Goal: Information Seeking & Learning: Learn about a topic

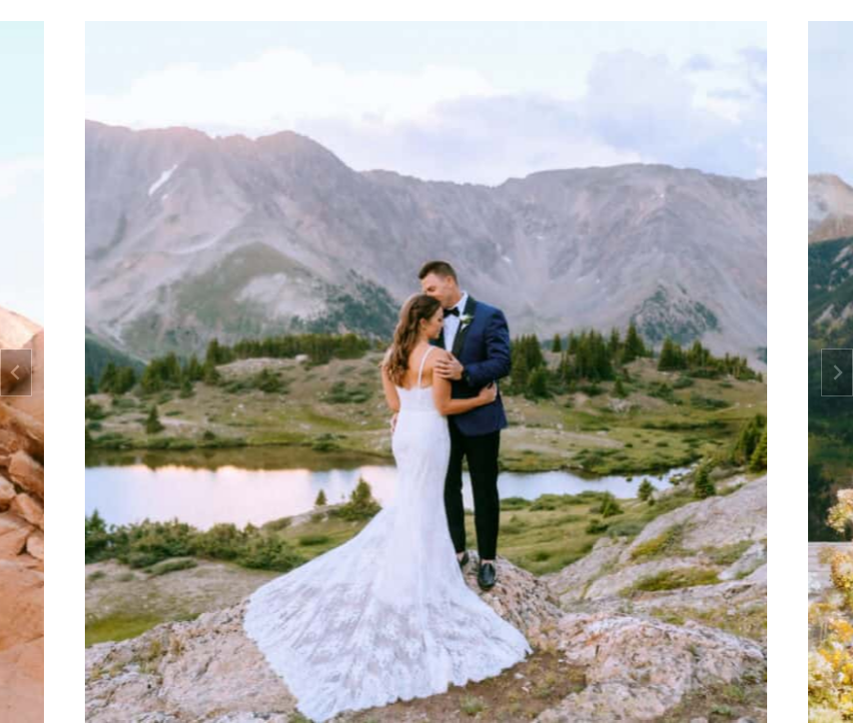
scroll to position [97, 0]
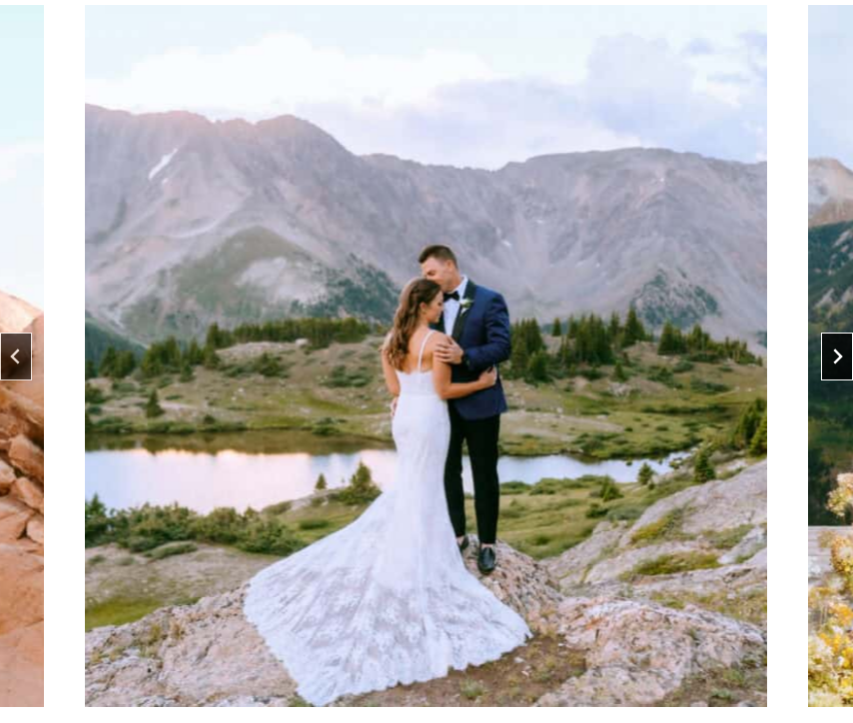
click at [832, 357] on icon "Next slide" at bounding box center [837, 356] width 16 height 16
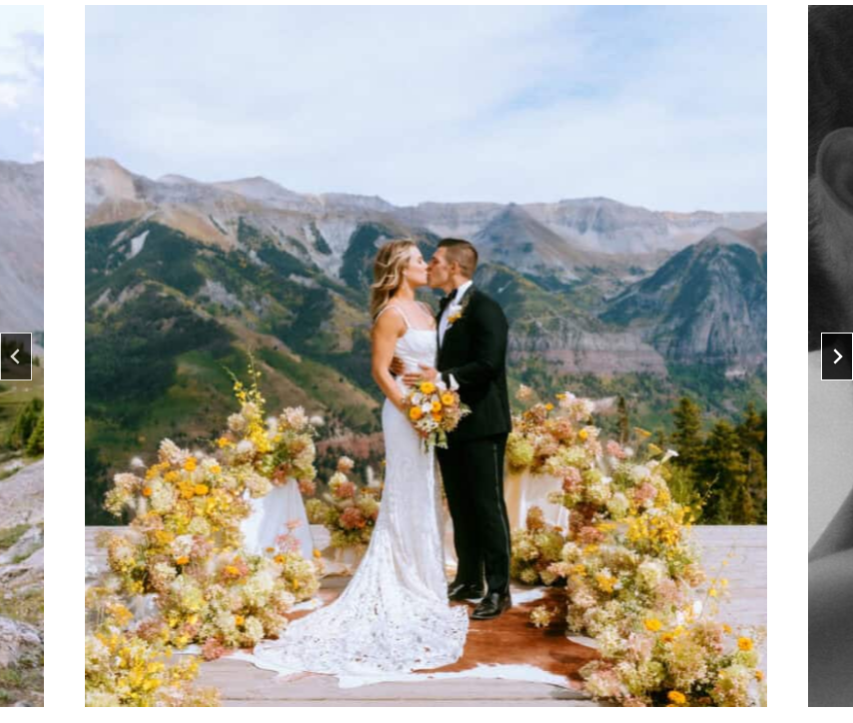
click at [832, 357] on icon "Next slide" at bounding box center [837, 356] width 16 height 16
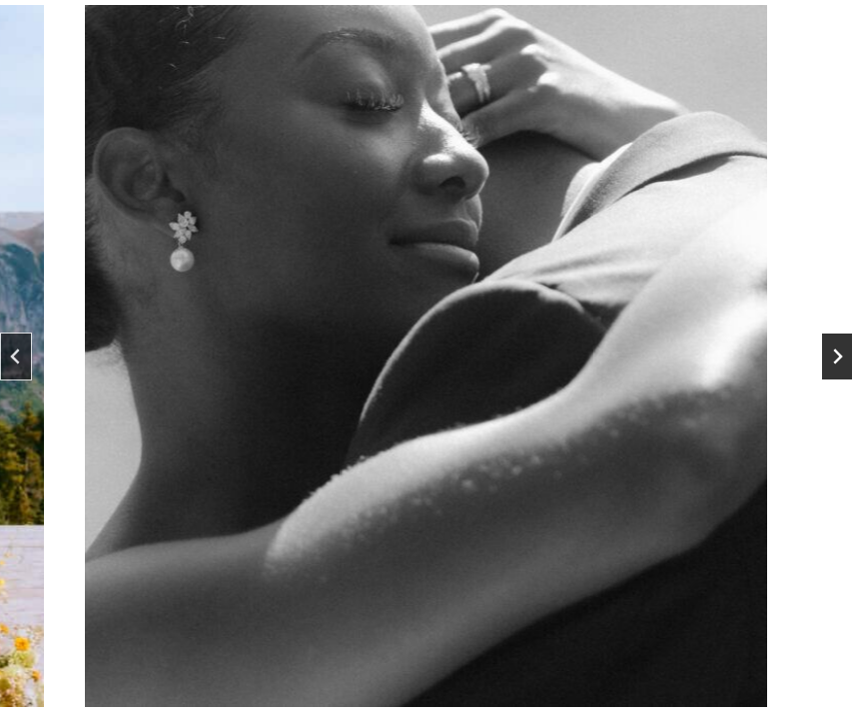
click at [832, 357] on icon "Next slide" at bounding box center [837, 356] width 16 height 16
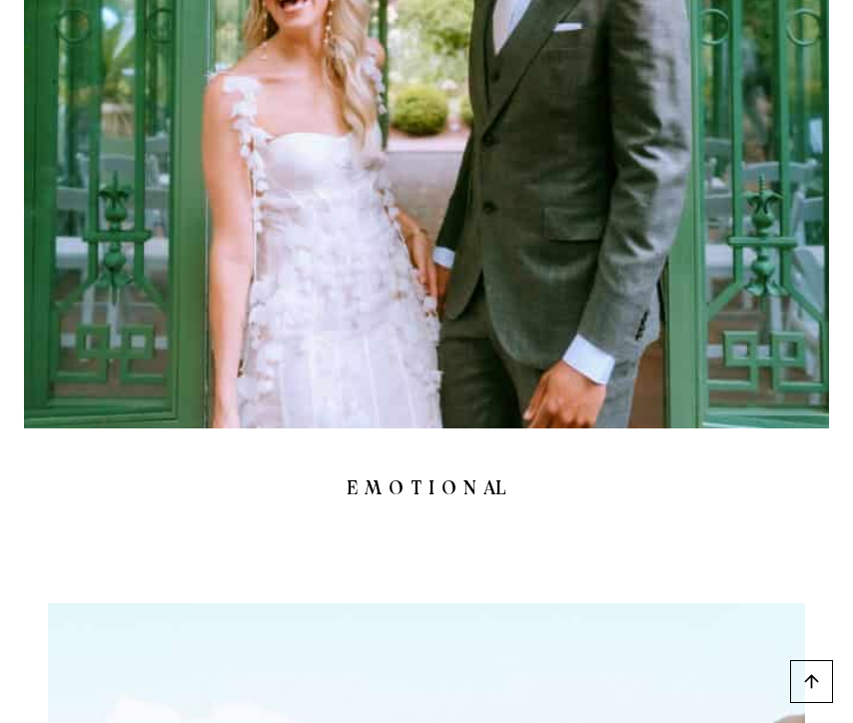
click at [514, 352] on img "4 of 9" at bounding box center [426, 26] width 805 height 805
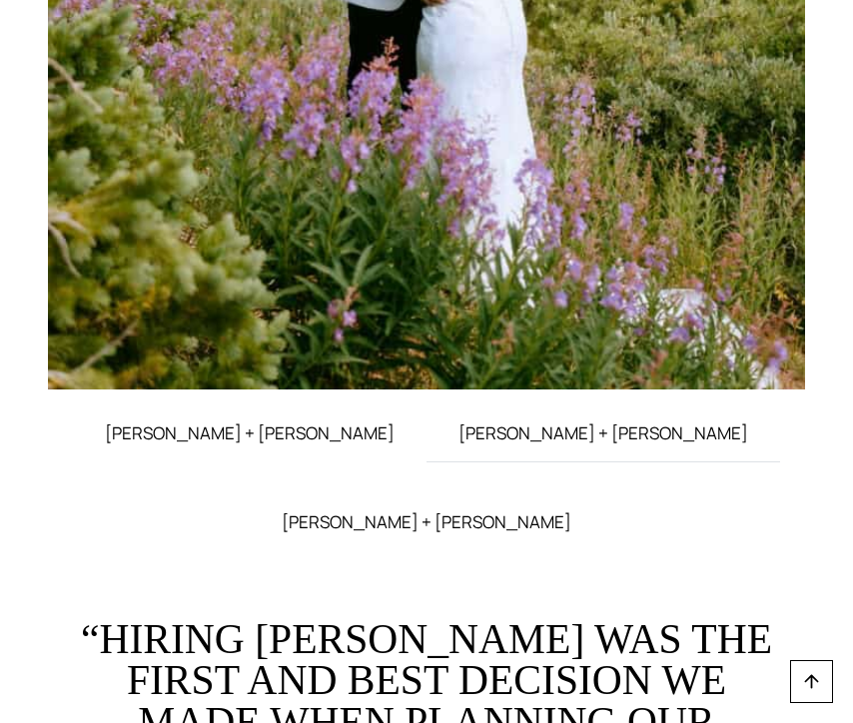
scroll to position [8393, 0]
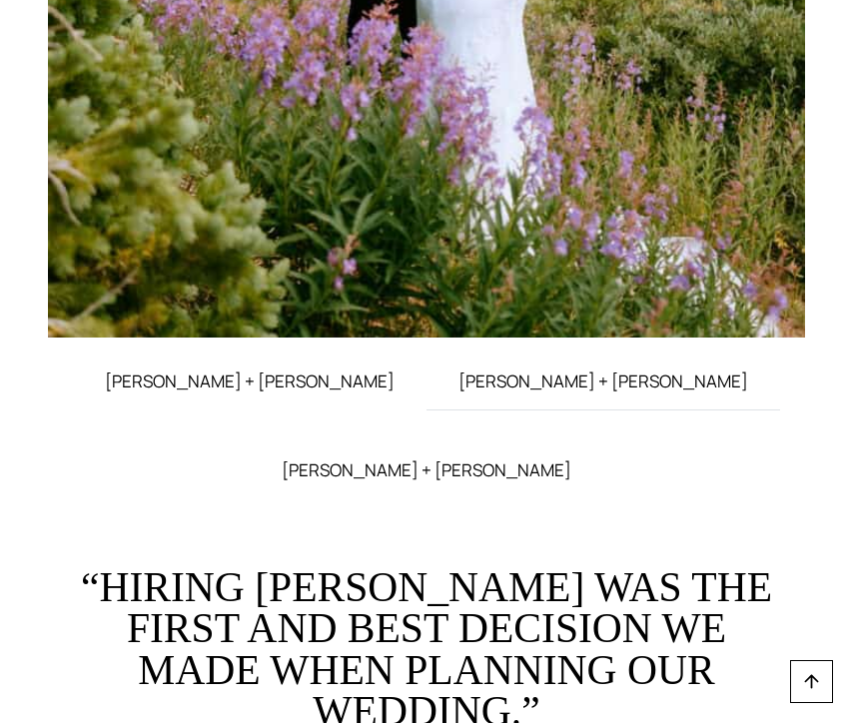
click at [458, 393] on span "STACEY + DREW" at bounding box center [603, 381] width 290 height 24
click at [571, 458] on span "ELISABETH + TOBIAS" at bounding box center [427, 470] width 290 height 24
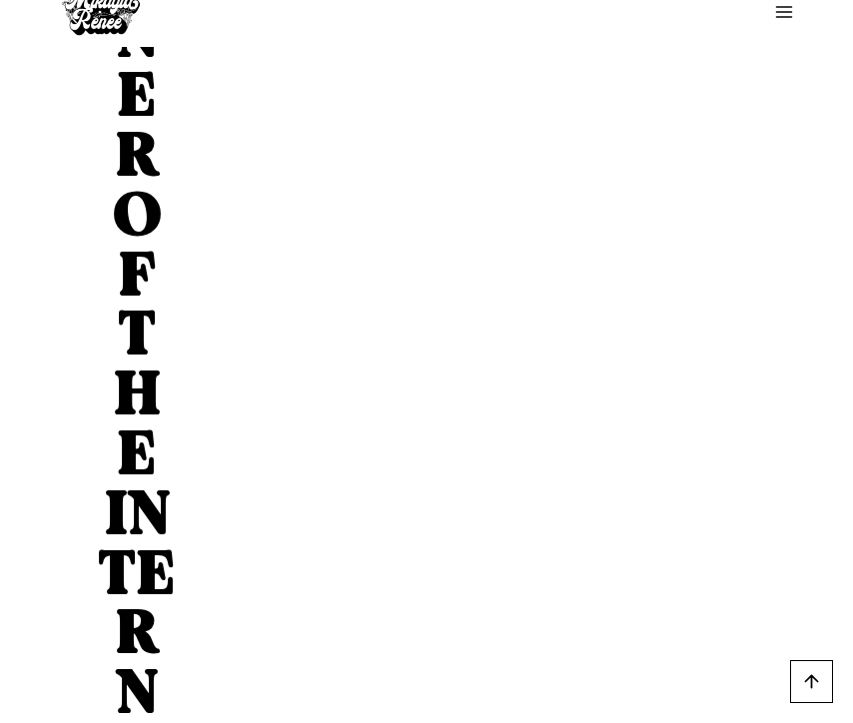
scroll to position [18529, 0]
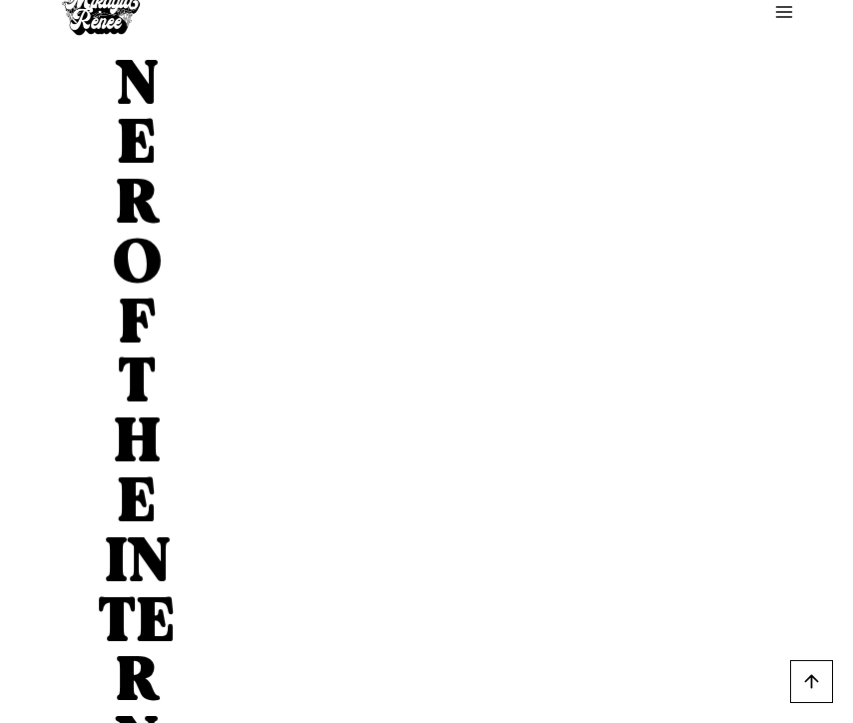
click at [819, 668] on link "Scroll to top" at bounding box center [811, 681] width 43 height 43
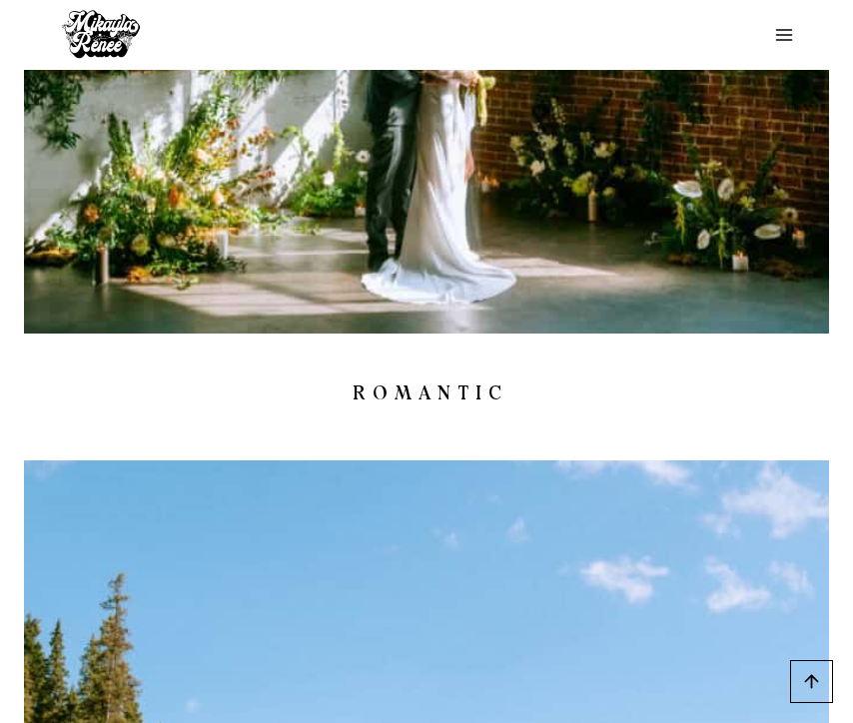
scroll to position [0, 0]
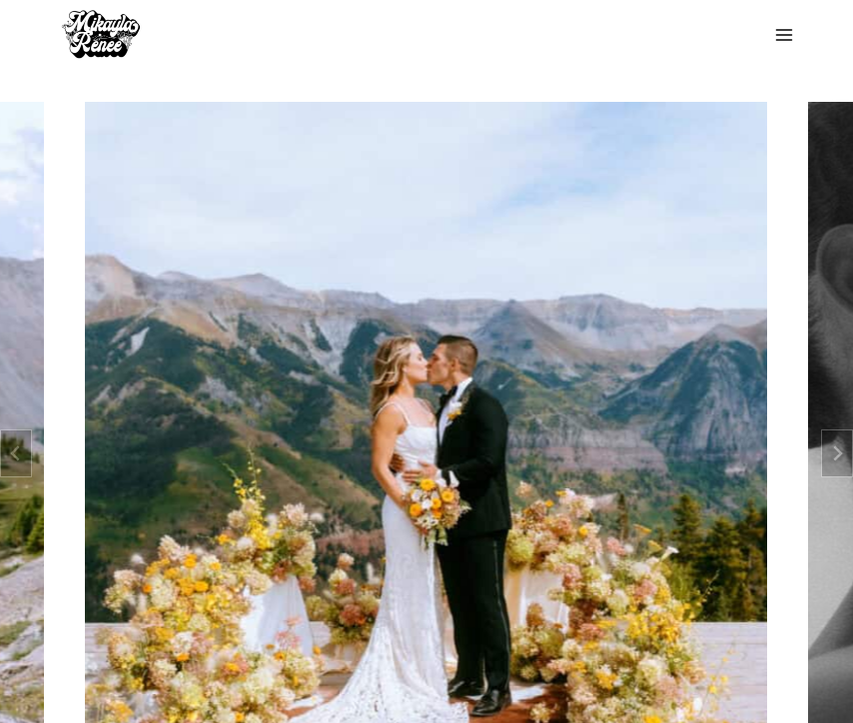
click at [785, 38] on icon "Toggle Menu" at bounding box center [784, 35] width 20 height 20
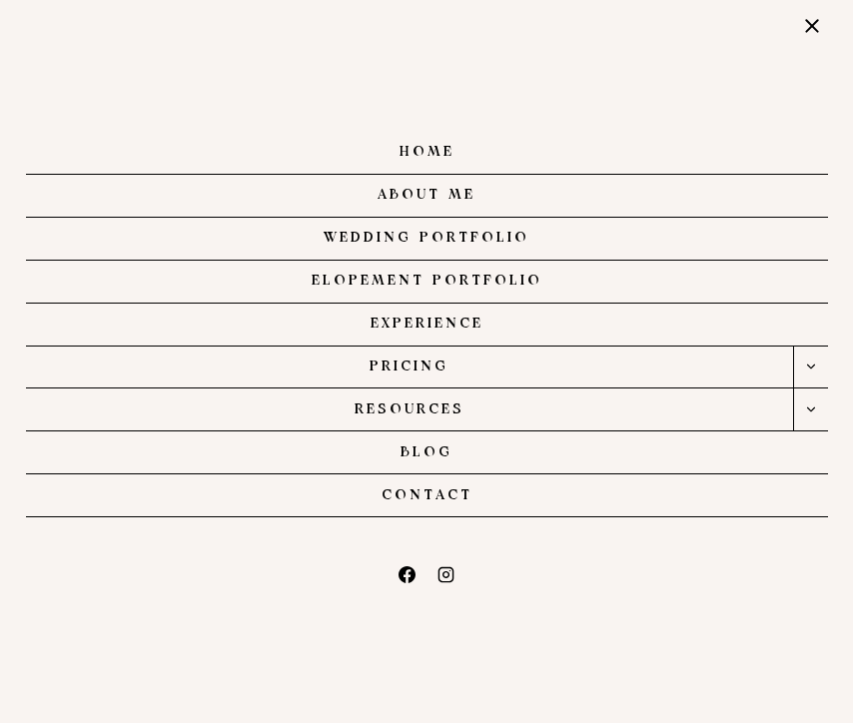
click at [457, 241] on link "Wedding Portfolio" at bounding box center [427, 239] width 802 height 43
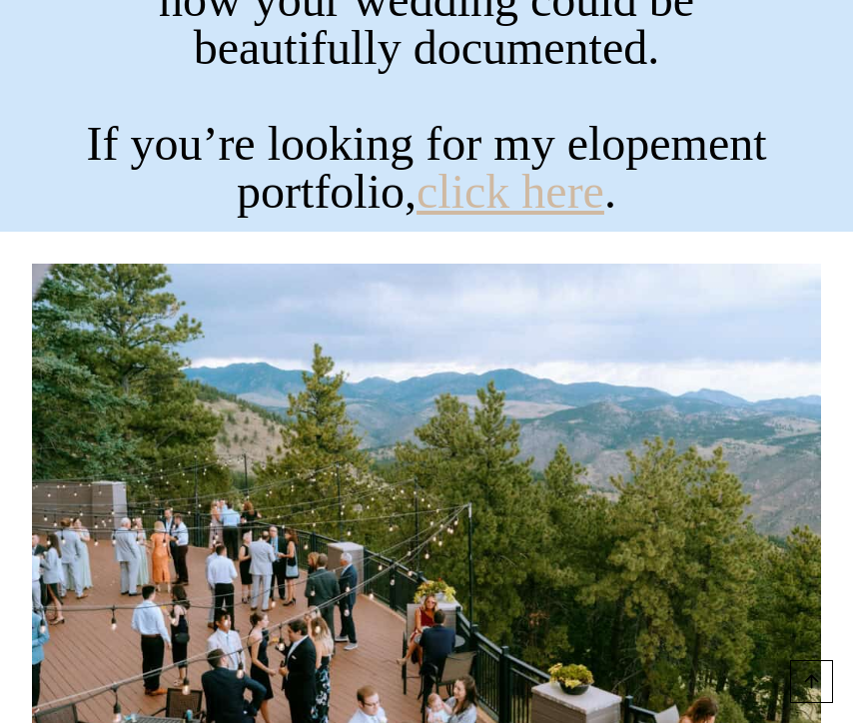
scroll to position [586, 0]
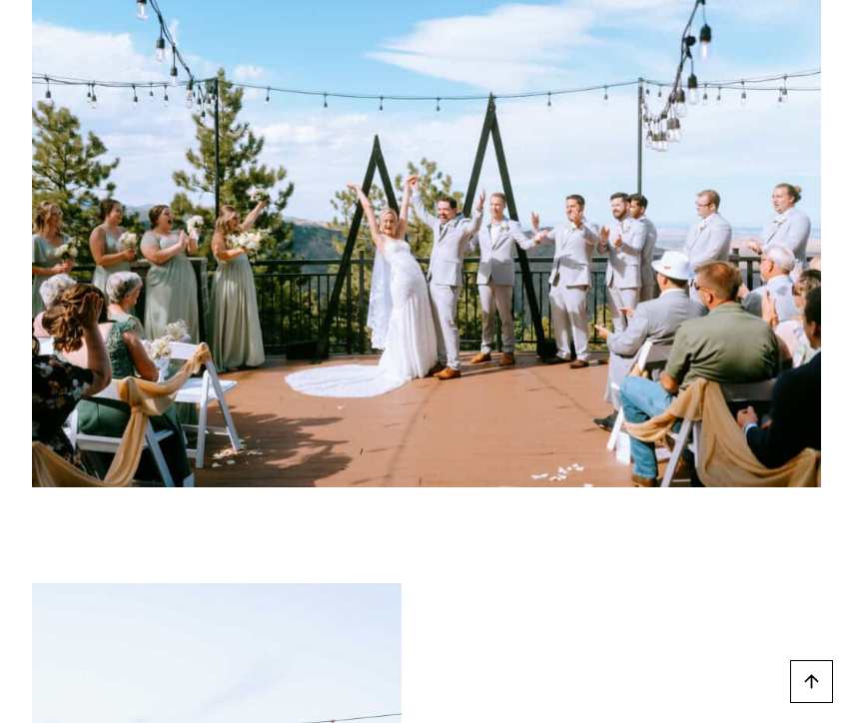
click at [484, 292] on img "1 of 2" at bounding box center [426, 224] width 789 height 526
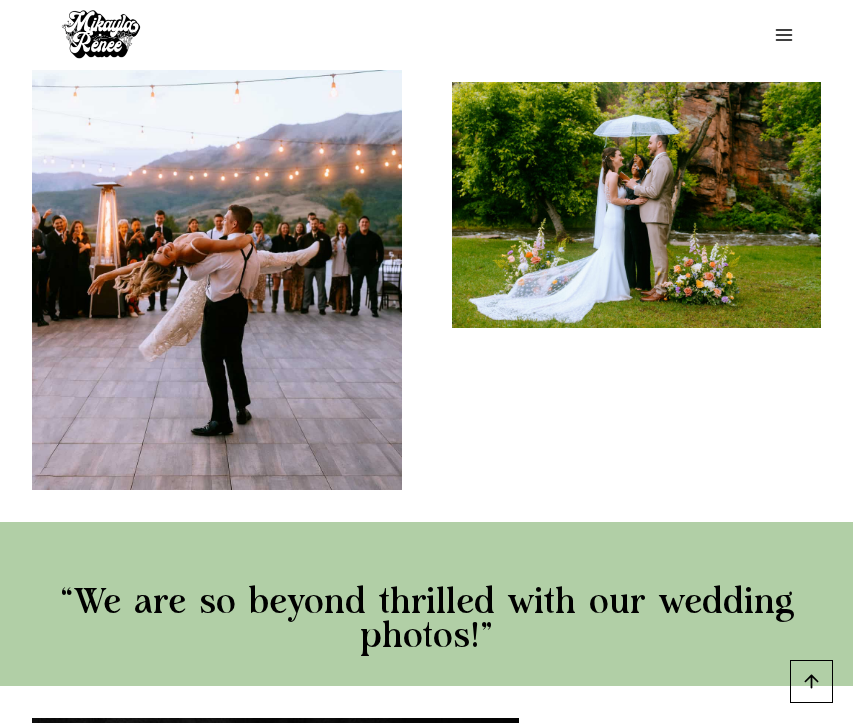
scroll to position [985, 0]
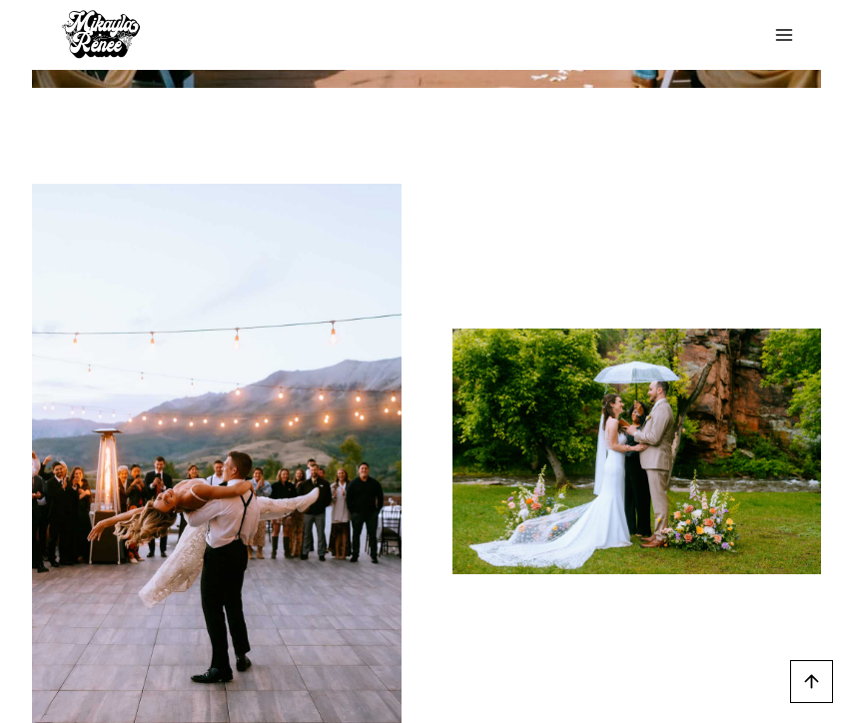
click at [787, 43] on icon "Toggle Menu" at bounding box center [784, 35] width 20 height 20
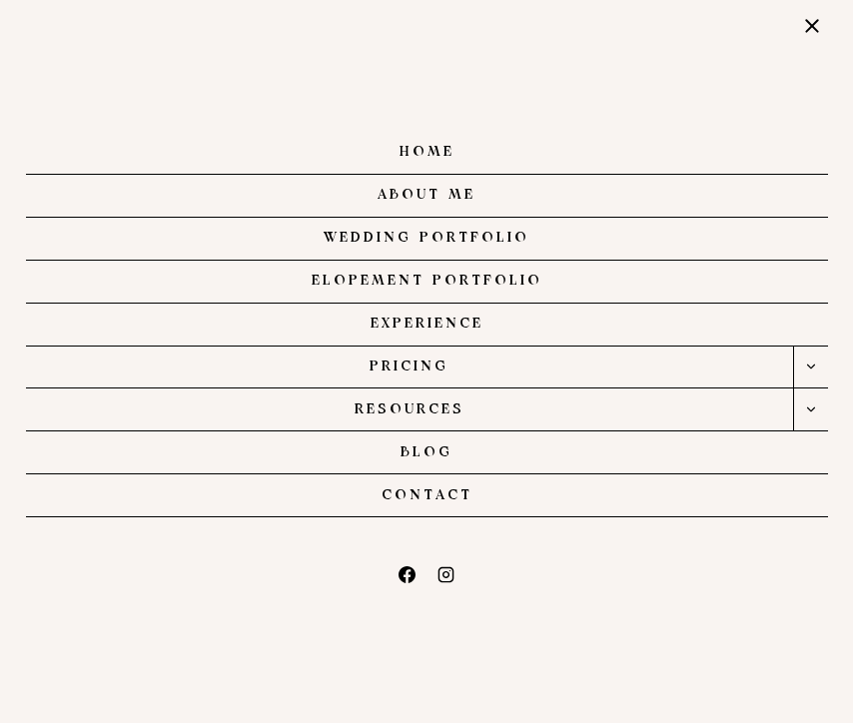
click at [417, 368] on link "PRICING" at bounding box center [409, 367] width 767 height 42
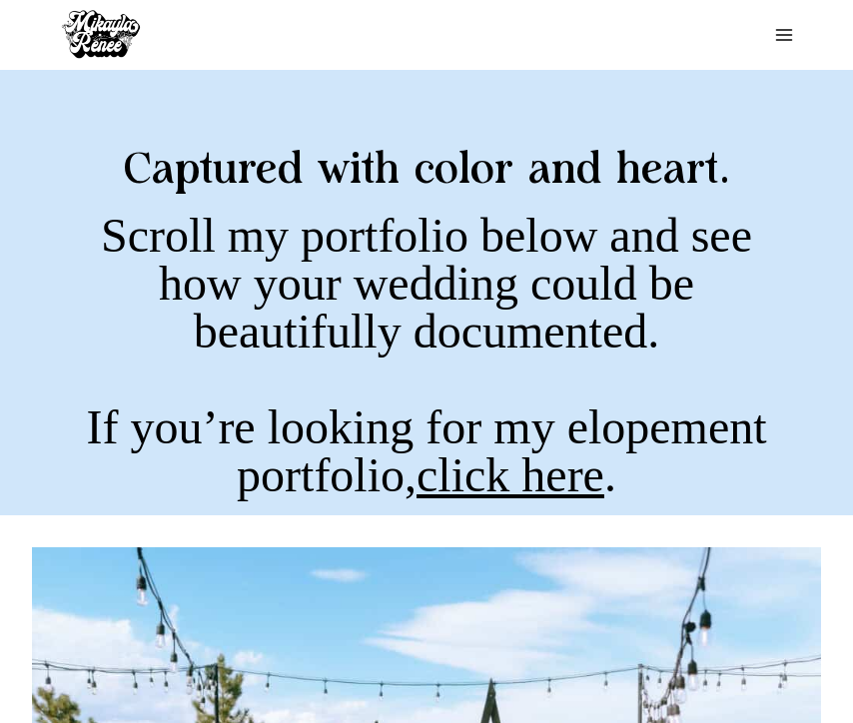
click at [784, 32] on icon "Toggle Menu" at bounding box center [784, 35] width 20 height 20
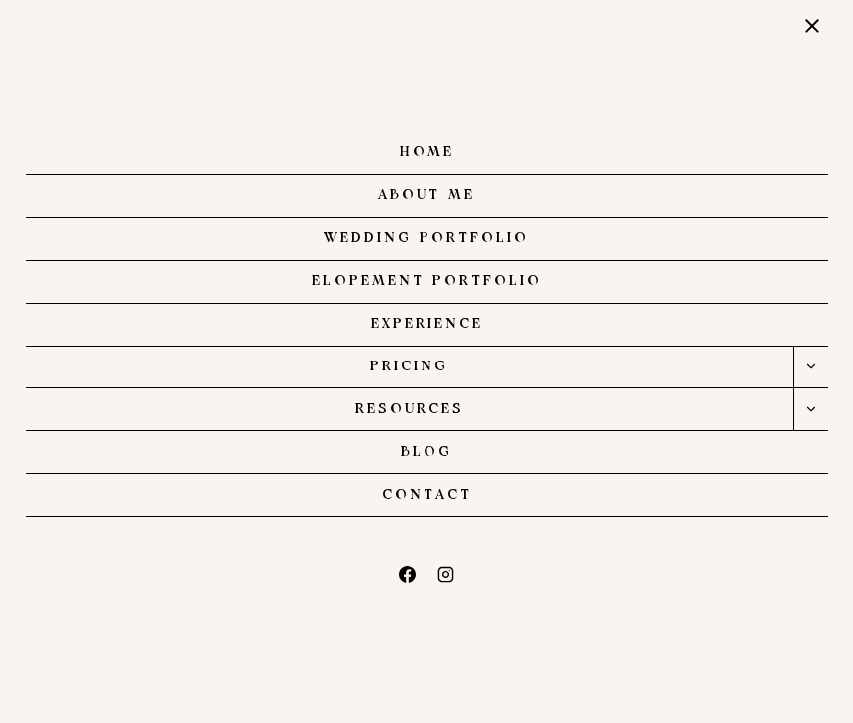
click at [813, 367] on icon "Expand" at bounding box center [811, 366] width 14 height 14
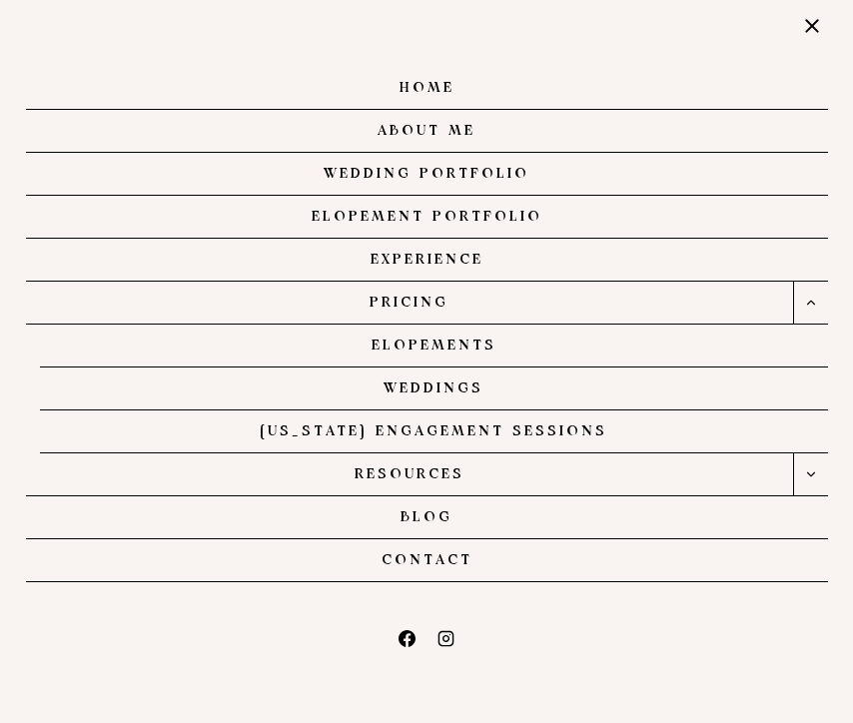
click at [407, 344] on link "Elopements" at bounding box center [434, 345] width 788 height 43
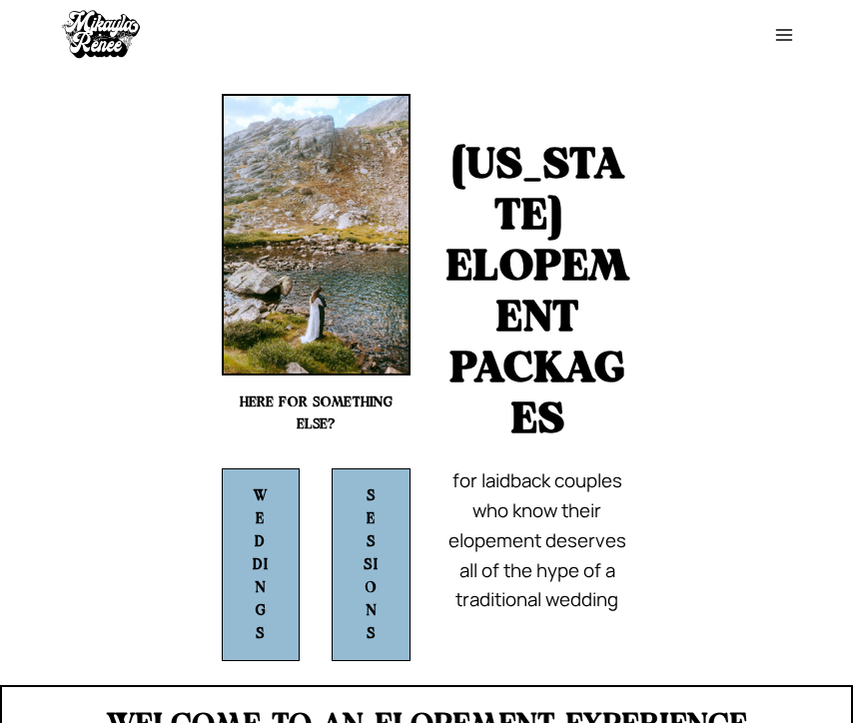
click at [775, 48] on button "Toggle Menu" at bounding box center [783, 34] width 37 height 31
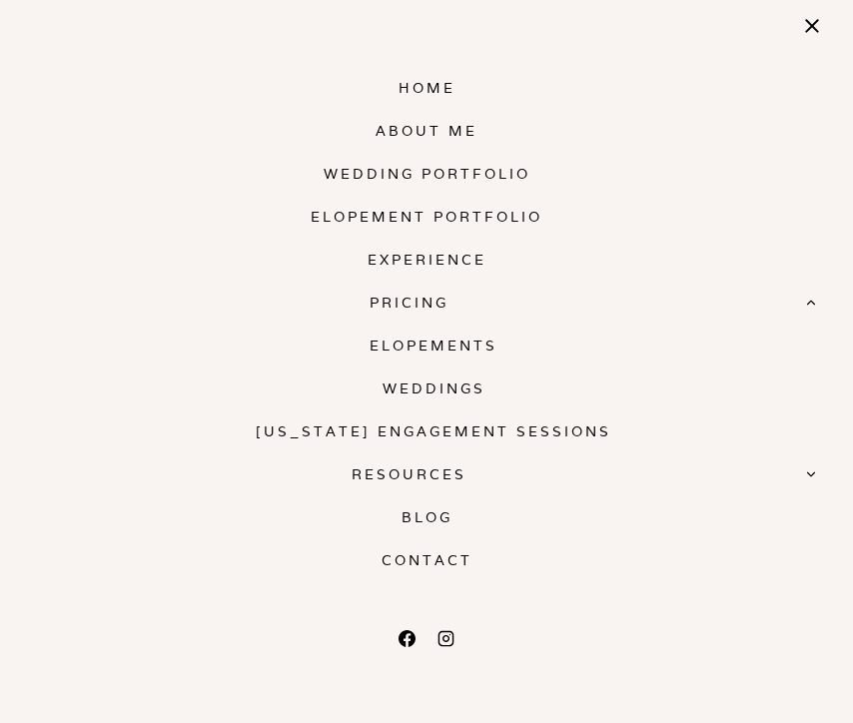
click at [440, 385] on link "Weddings" at bounding box center [434, 388] width 788 height 43
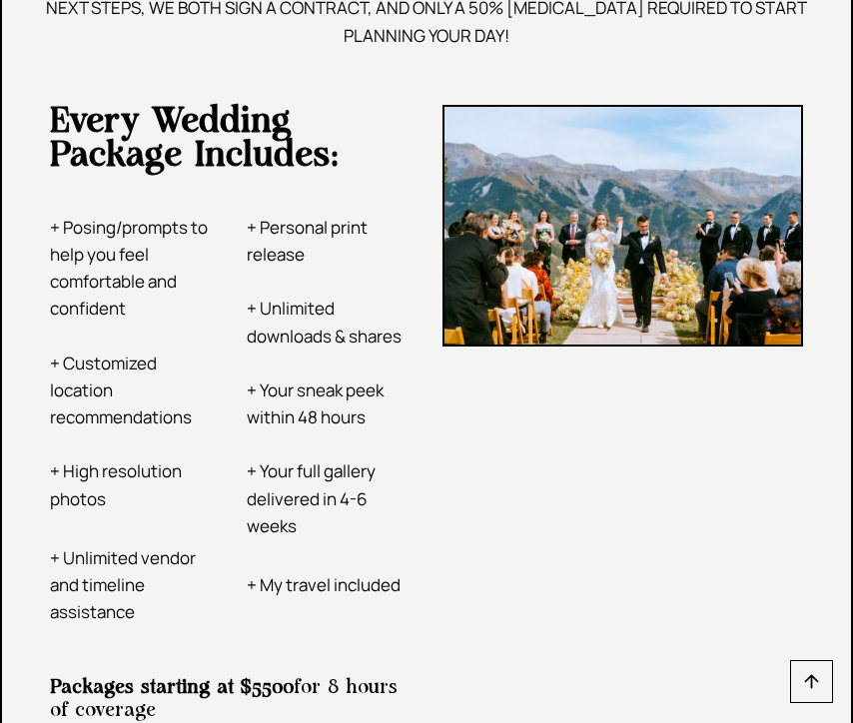
scroll to position [3835, 0]
